Goal: Task Accomplishment & Management: Manage account settings

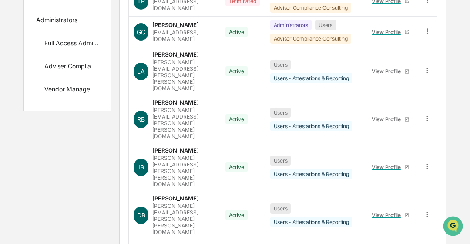
scroll to position [256, 0]
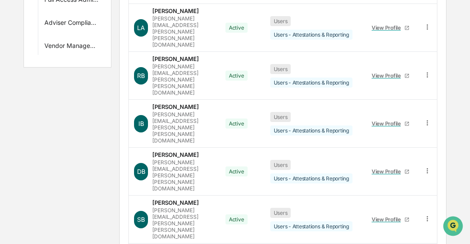
click at [164, 229] on body "Calendar Manage Tasks Reviews Approval Management Company People, Data, Setting…" at bounding box center [235, 61] width 470 height 634
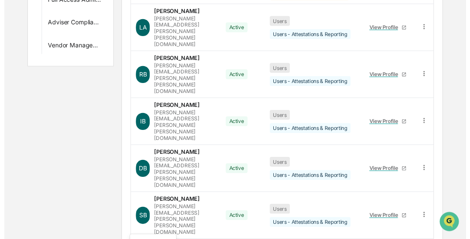
scroll to position [325, 0]
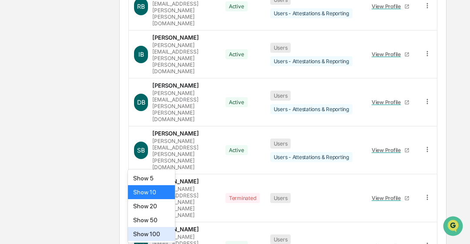
click at [164, 229] on div "Show 100" at bounding box center [151, 234] width 47 height 14
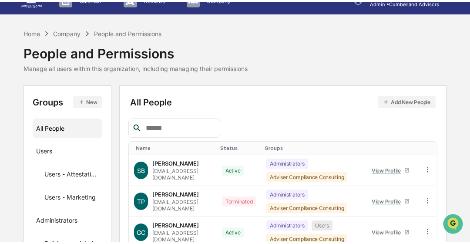
scroll to position [0, 0]
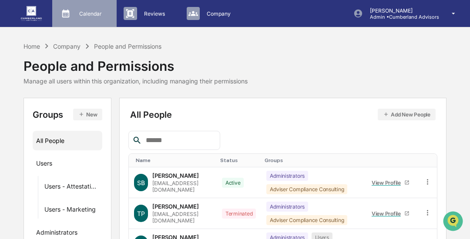
click at [83, 23] on div "Calendar Manage Tasks" at bounding box center [84, 13] width 64 height 27
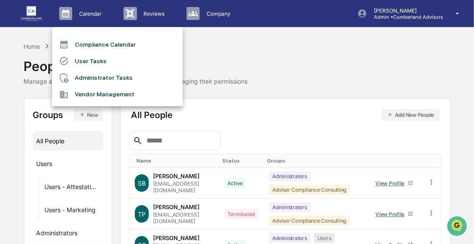
click at [80, 60] on li "User Tasks" at bounding box center [117, 61] width 130 height 17
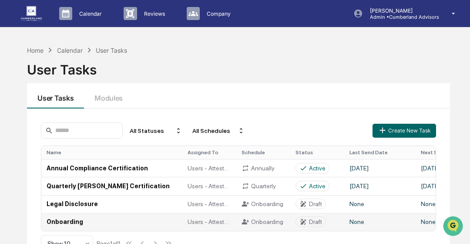
click at [183, 225] on td "Users - Attestations & Reporting" at bounding box center [209, 222] width 54 height 18
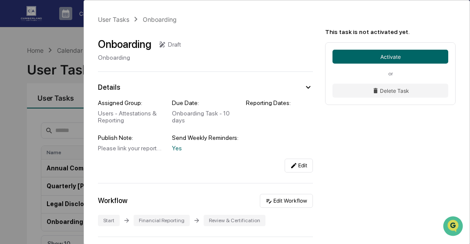
scroll to position [201, 0]
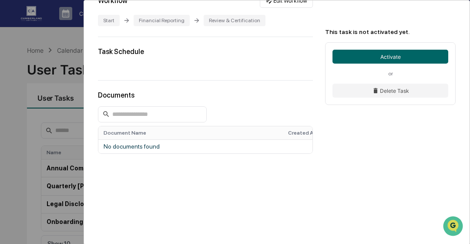
click at [469, 49] on div "This task is not activated yet. Activate or Delete Task" at bounding box center [391, 59] width 155 height 118
click at [467, 57] on div "This task is not activated yet. Activate or Delete Task" at bounding box center [391, 59] width 155 height 118
click at [464, 104] on div "This task is not activated yet. Activate or Delete Task" at bounding box center [391, 59] width 155 height 118
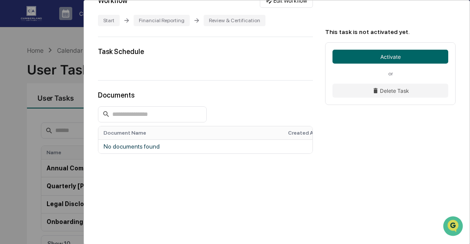
click at [293, 60] on div "Task Schedule" at bounding box center [205, 58] width 215 height 22
click at [465, 25] on div "This task is not activated yet. Activate or Delete Task" at bounding box center [391, 59] width 155 height 118
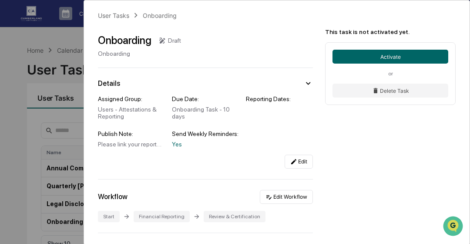
scroll to position [3, 0]
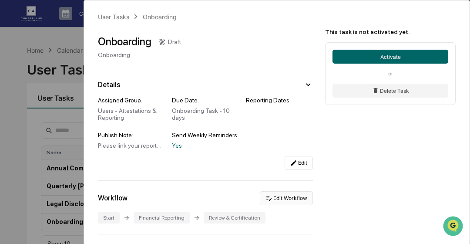
click at [289, 194] on button "Edit Workflow" at bounding box center [286, 198] width 53 height 14
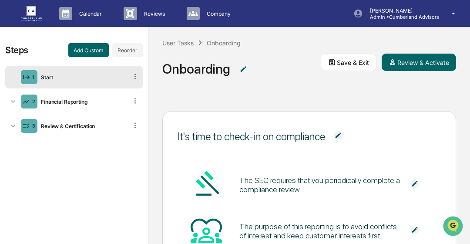
scroll to position [116, 0]
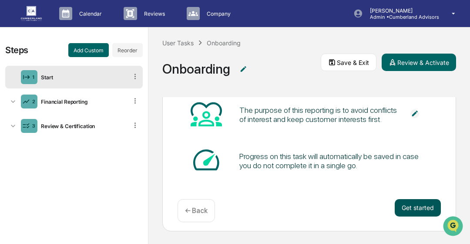
click at [420, 213] on button "Get started" at bounding box center [417, 207] width 46 height 17
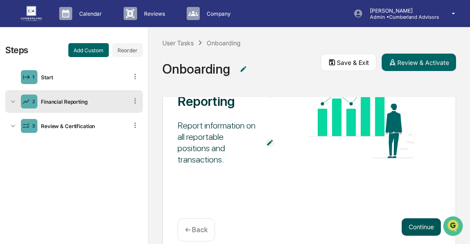
click at [422, 221] on button "Continue" at bounding box center [420, 226] width 39 height 17
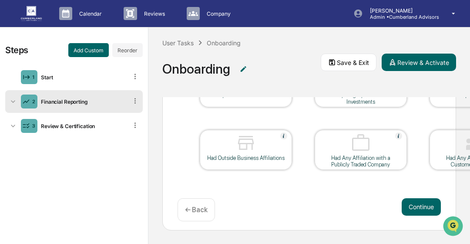
scroll to position [120, 76]
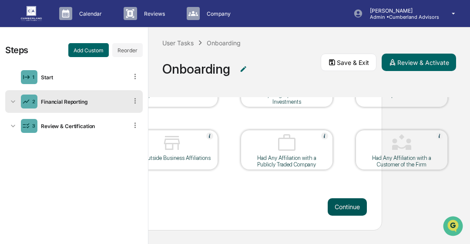
click at [343, 209] on button "Continue" at bounding box center [346, 206] width 39 height 17
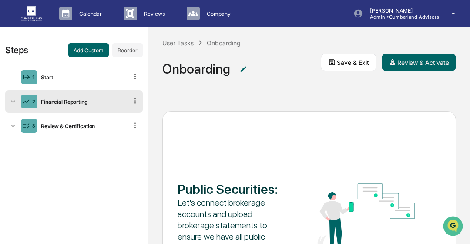
scroll to position [116, 0]
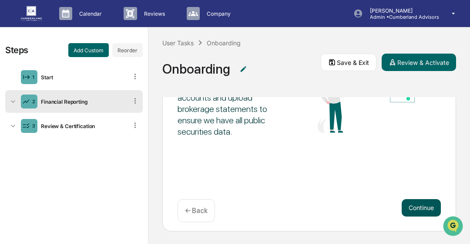
click at [420, 208] on button "Continue" at bounding box center [420, 207] width 39 height 17
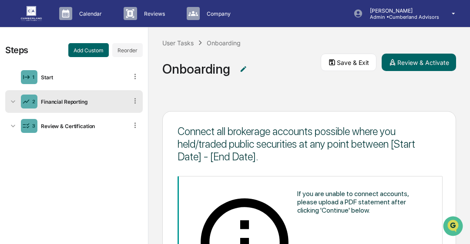
scroll to position [185, 0]
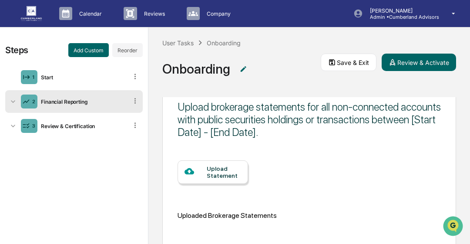
scroll to position [204, 0]
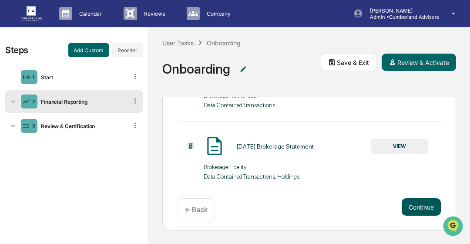
click at [420, 205] on button "Continue" at bounding box center [420, 206] width 39 height 17
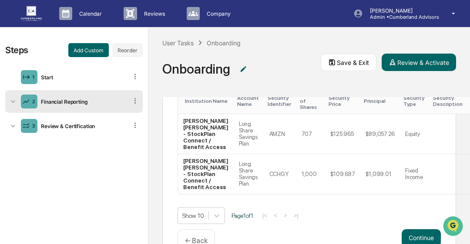
scroll to position [249, 0]
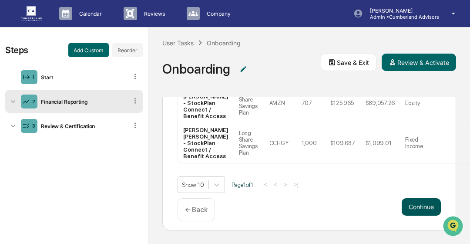
click at [424, 214] on button "Continue" at bounding box center [420, 206] width 39 height 17
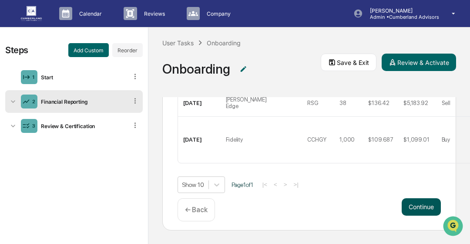
scroll to position [236, 0]
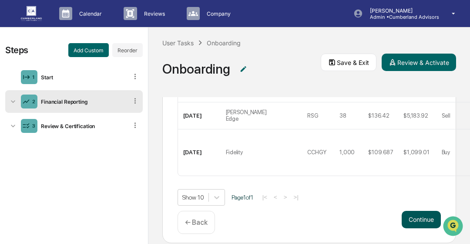
click at [420, 228] on button "Continue" at bounding box center [420, 218] width 39 height 17
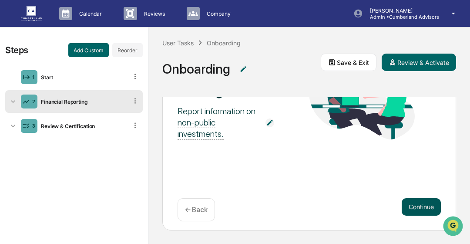
scroll to position [116, 0]
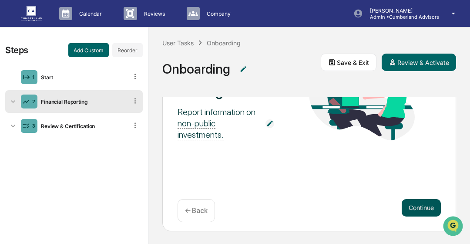
click at [434, 210] on button "Continue" at bounding box center [420, 207] width 39 height 17
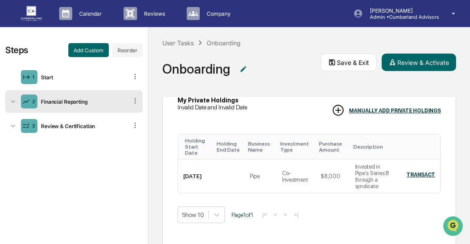
scroll to position [76, 0]
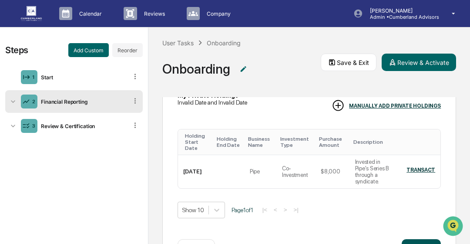
click at [422, 240] on button "Continue" at bounding box center [420, 247] width 39 height 17
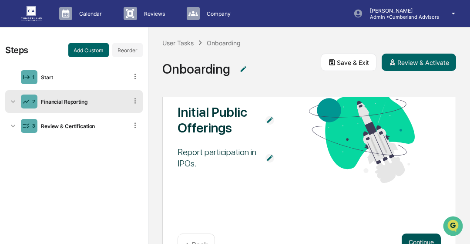
click at [423, 235] on button "Continue" at bounding box center [420, 241] width 39 height 17
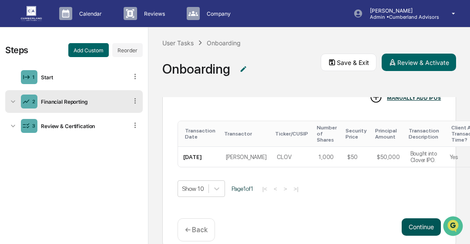
click at [428, 226] on button "Continue" at bounding box center [420, 226] width 39 height 17
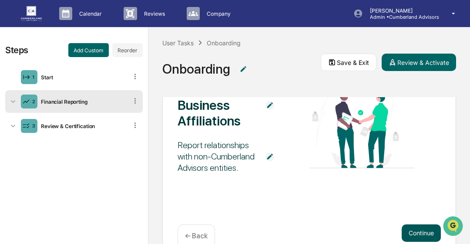
click at [427, 227] on button "Continue" at bounding box center [420, 232] width 39 height 17
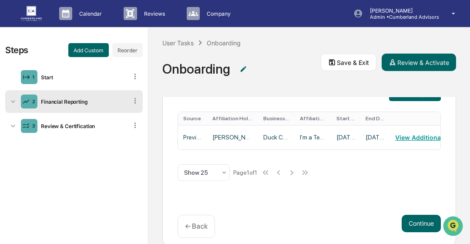
scroll to position [0, 0]
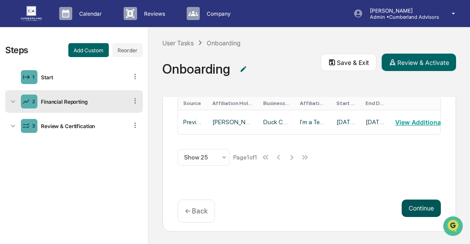
click at [428, 207] on button "Continue" at bounding box center [420, 207] width 39 height 17
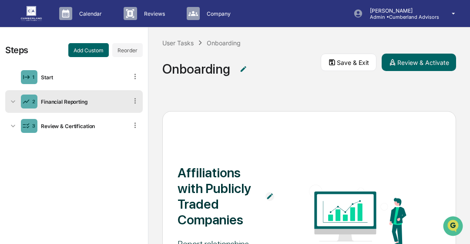
scroll to position [116, 0]
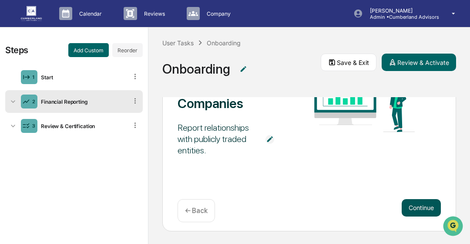
click at [406, 203] on button "Continue" at bounding box center [420, 207] width 39 height 17
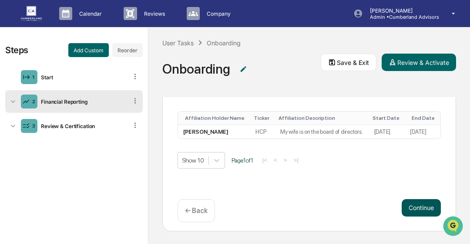
click at [406, 203] on button "Continue" at bounding box center [420, 207] width 39 height 17
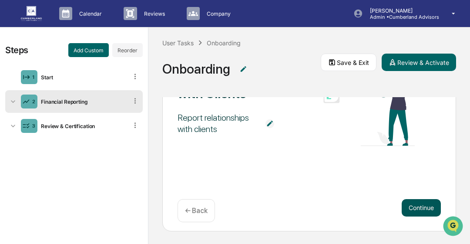
click at [406, 203] on button "Continue" at bounding box center [420, 207] width 39 height 17
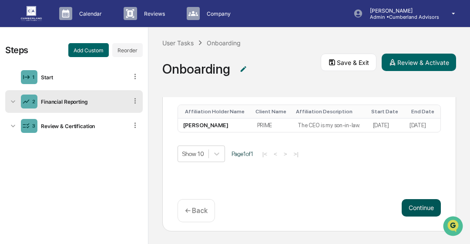
click at [414, 203] on button "Continue" at bounding box center [420, 207] width 39 height 17
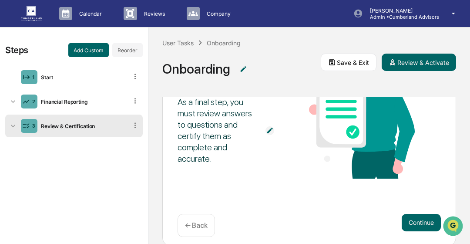
click at [414, 203] on div "Almost done As a final step, you must review answers to questions and certify t…" at bounding box center [309, 128] width 294 height 236
click at [414, 229] on button "Continue" at bounding box center [420, 222] width 39 height 17
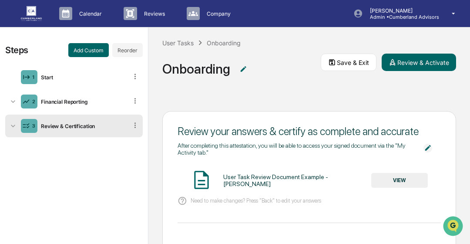
scroll to position [128, 0]
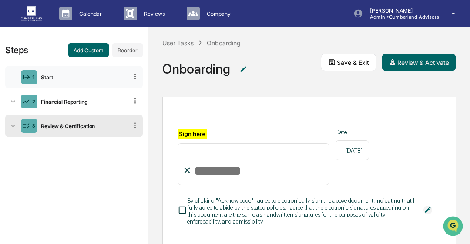
click at [103, 76] on div "Start" at bounding box center [82, 77] width 90 height 7
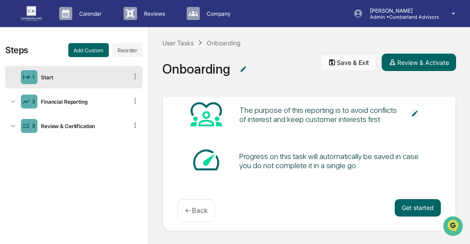
click at [339, 67] on button "Save & Exit" at bounding box center [349, 61] width 56 height 17
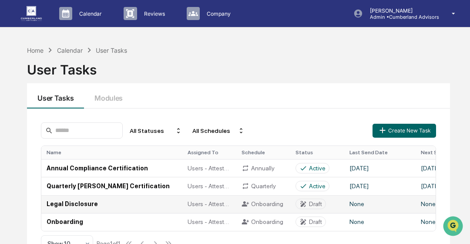
click at [117, 204] on td "Legal Disclosure" at bounding box center [111, 204] width 141 height 18
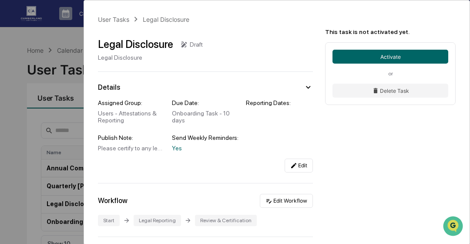
scroll to position [201, 0]
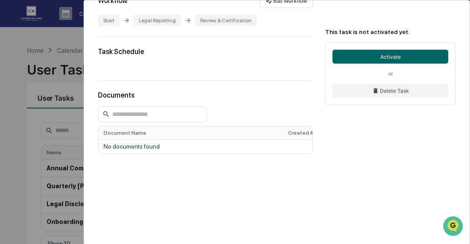
click at [467, 45] on div "This task is not activated yet. Activate or Delete Task" at bounding box center [391, 59] width 155 height 118
click at [468, 20] on div "This task is not activated yet. Activate or Delete Task" at bounding box center [391, 59] width 155 height 118
click at [9, 123] on div "User Tasks Legal Disclosure Legal Disclosure Draft Legal Disclosure Details Ass…" at bounding box center [235, 122] width 470 height 244
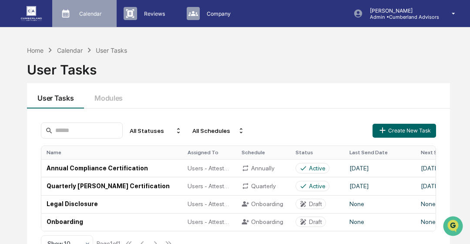
click at [81, 16] on p "Calendar" at bounding box center [89, 13] width 34 height 7
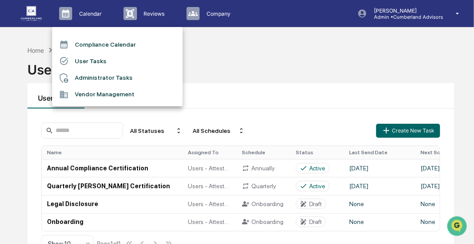
click at [220, 21] on div at bounding box center [237, 122] width 474 height 244
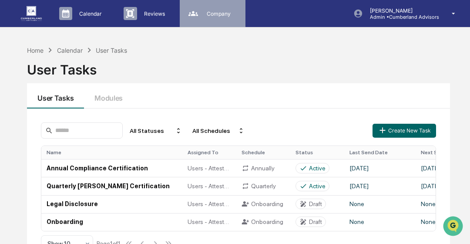
click at [220, 19] on div "Company People, Data, Settings" at bounding box center [211, 13] width 57 height 13
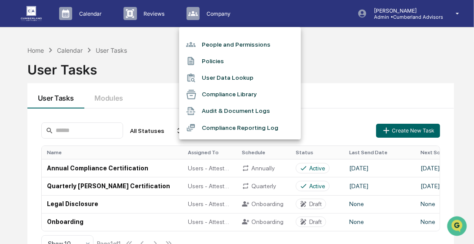
click at [234, 46] on li "People and Permissions" at bounding box center [240, 44] width 122 height 17
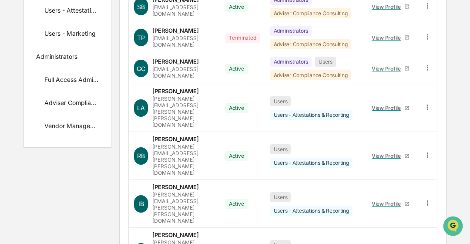
scroll to position [256, 0]
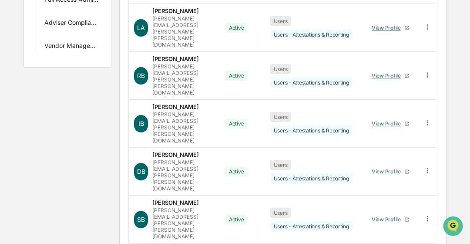
click at [162, 229] on body "Calendar Manage Tasks Reviews Approval Management Company People, Data, Setting…" at bounding box center [235, 61] width 470 height 634
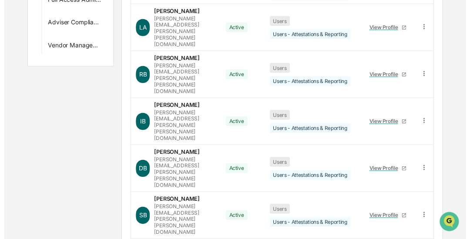
scroll to position [325, 0]
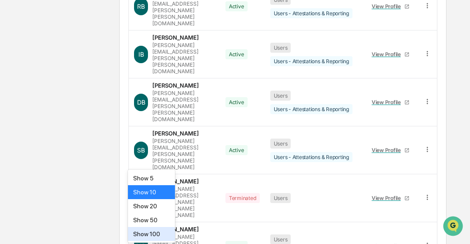
click at [162, 229] on div "Show 100" at bounding box center [151, 234] width 47 height 14
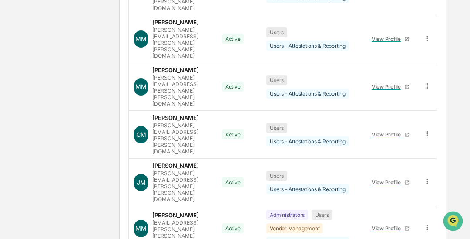
scroll to position [1295, 0]
